Goal: Task Accomplishment & Management: Complete application form

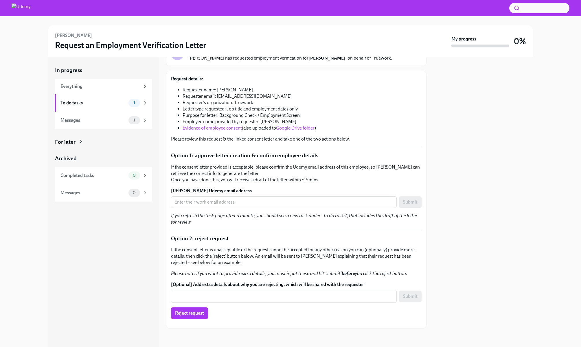
scroll to position [92, 0]
click at [214, 196] on input "[PERSON_NAME] Udemy email address" at bounding box center [284, 202] width 226 height 12
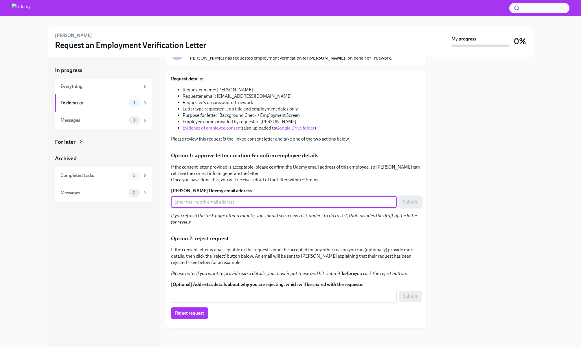
paste input "[PERSON_NAME][EMAIL_ADDRESS][PERSON_NAME][DOMAIN_NAME]"
type input "[PERSON_NAME][EMAIL_ADDRESS][PERSON_NAME][DOMAIN_NAME]"
click at [406, 199] on span "Submit" at bounding box center [410, 202] width 14 height 6
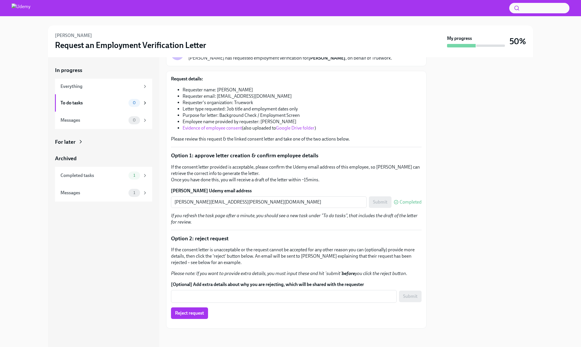
scroll to position [0, 0]
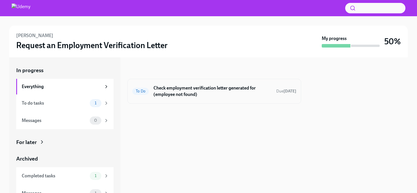
click at [229, 91] on h6 "Check employment verification letter generated for (employee not found)" at bounding box center [212, 91] width 118 height 13
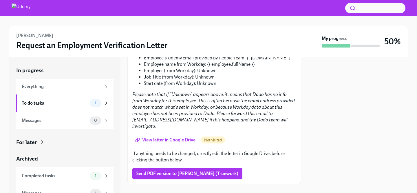
scroll to position [120, 0]
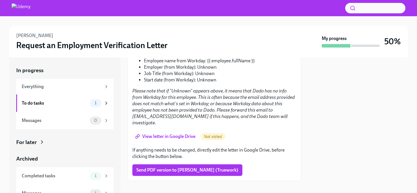
click at [168, 133] on span "View letter in Google Drive" at bounding box center [165, 136] width 59 height 6
click at [181, 167] on span "Send PDF version to Angelo Ang (Truework)" at bounding box center [187, 170] width 102 height 6
